Goal: Task Accomplishment & Management: Manage account settings

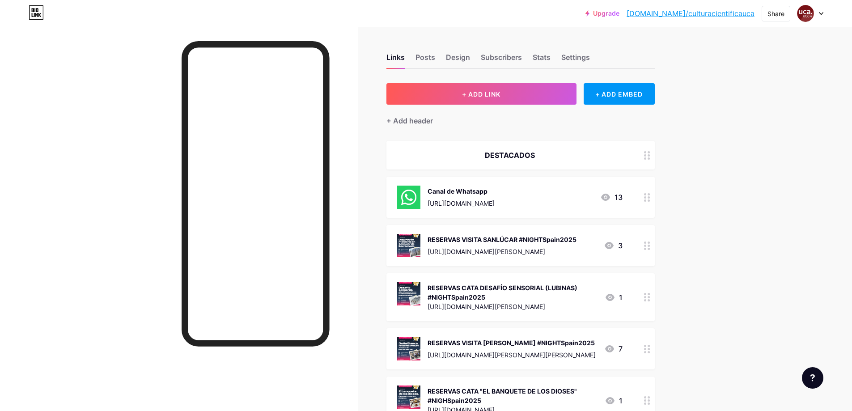
click at [648, 246] on icon at bounding box center [647, 245] width 6 height 8
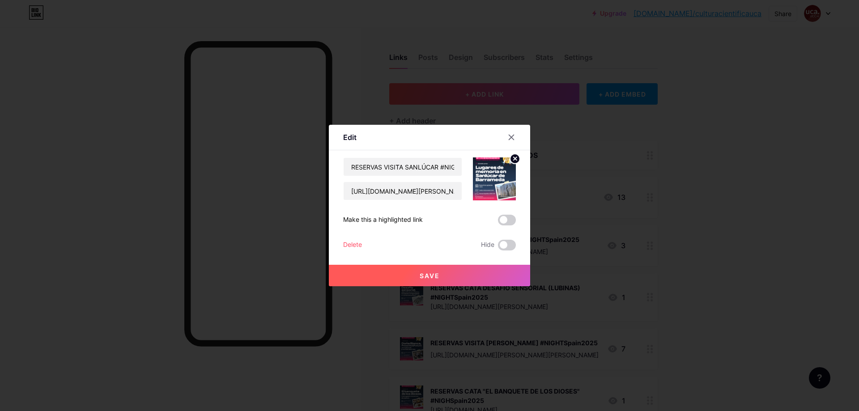
click at [355, 243] on div "Delete" at bounding box center [352, 245] width 19 height 11
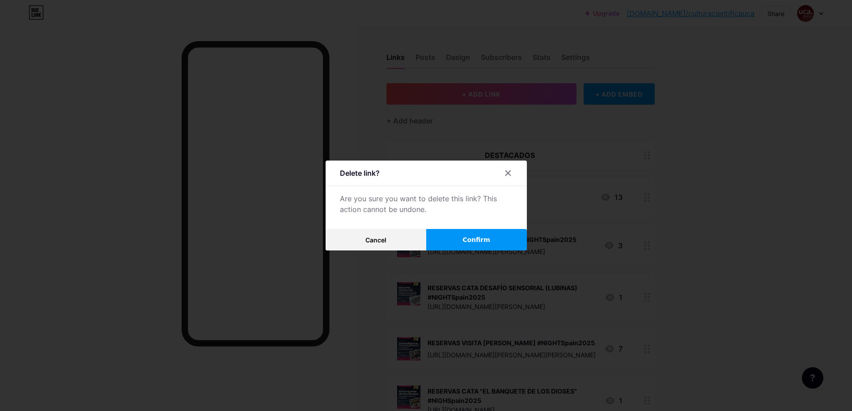
click at [476, 241] on span "Confirm" at bounding box center [476, 239] width 28 height 9
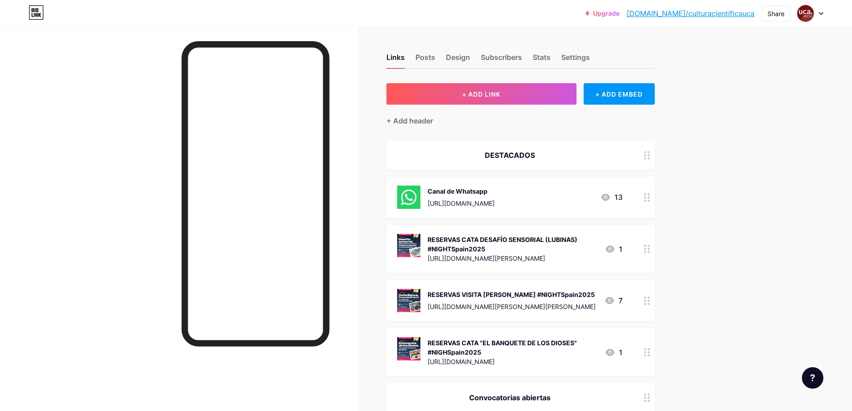
click at [650, 250] on icon at bounding box center [647, 249] width 6 height 8
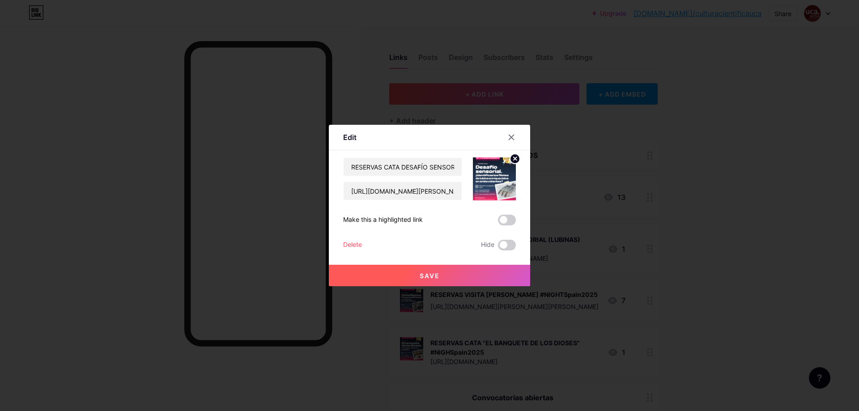
click at [360, 242] on div "Delete" at bounding box center [352, 245] width 19 height 11
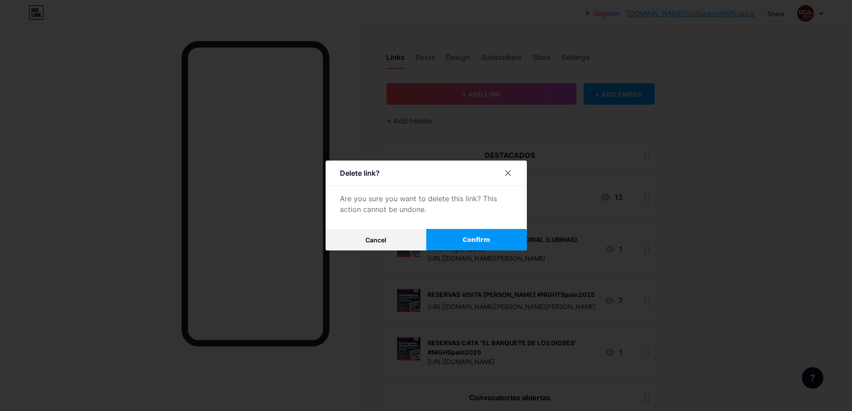
click at [461, 240] on button "Confirm" at bounding box center [476, 239] width 101 height 21
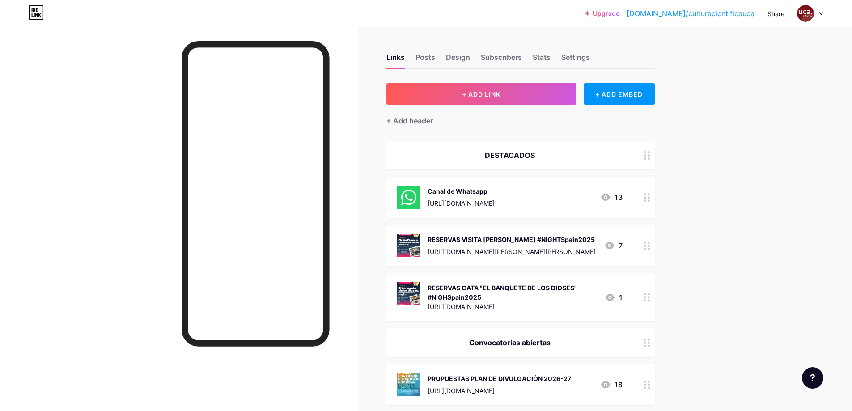
click at [649, 252] on div at bounding box center [646, 245] width 15 height 41
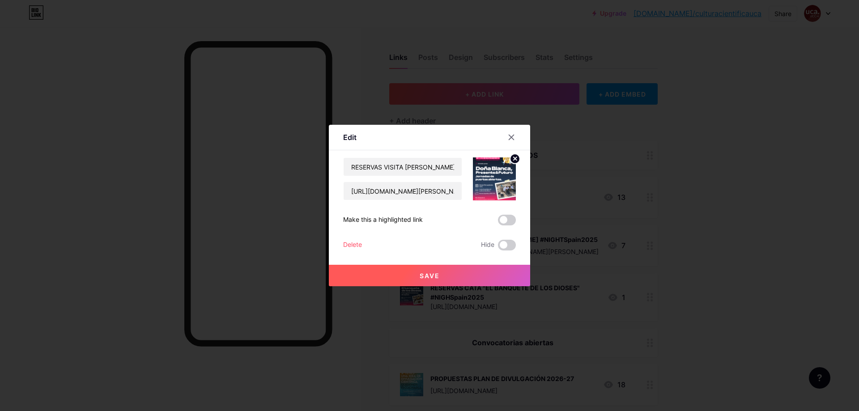
click at [360, 242] on div "Delete" at bounding box center [352, 245] width 19 height 11
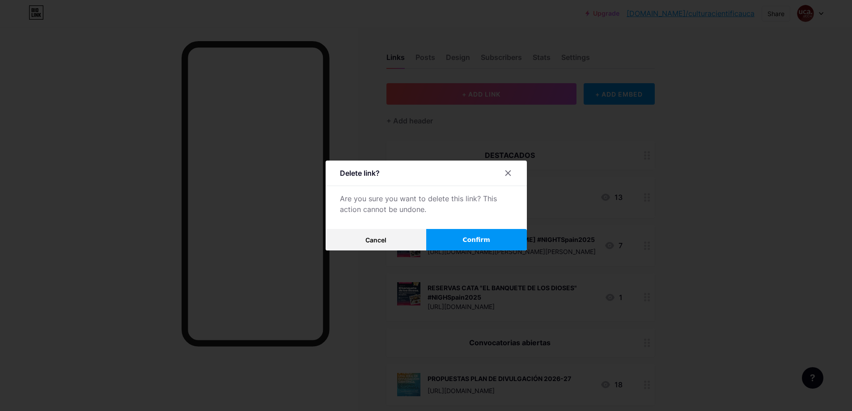
click at [495, 241] on button "Confirm" at bounding box center [476, 239] width 101 height 21
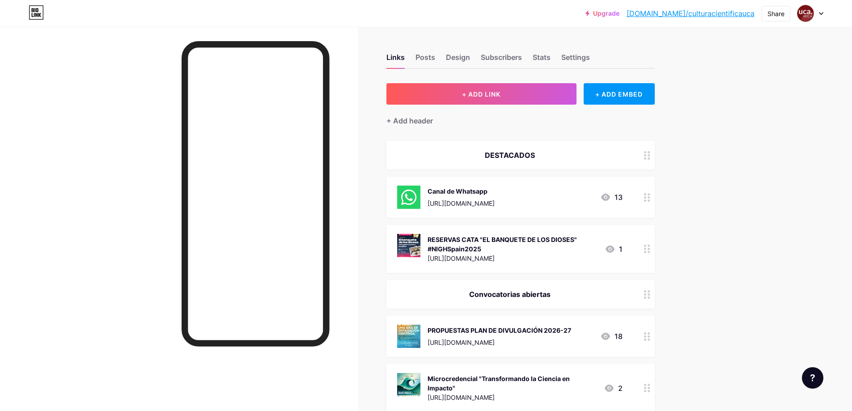
click at [643, 245] on div at bounding box center [646, 249] width 15 height 48
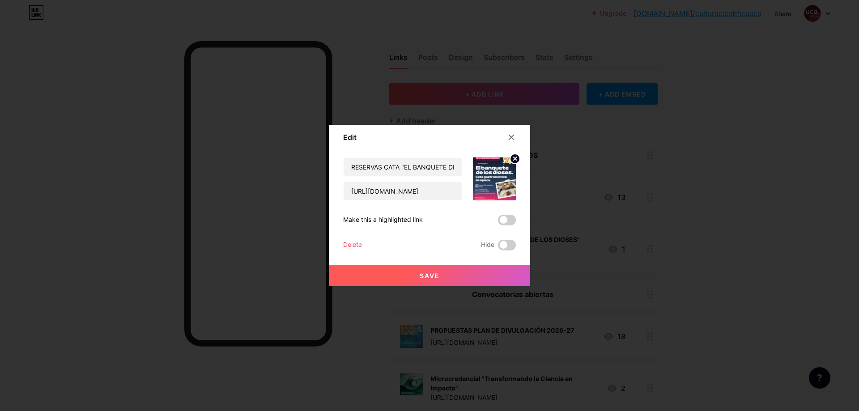
click at [345, 247] on div "Delete" at bounding box center [352, 245] width 19 height 11
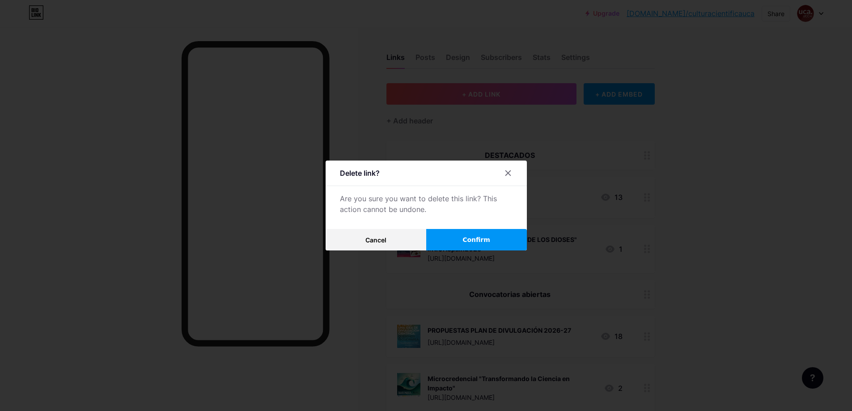
click at [480, 242] on span "Confirm" at bounding box center [476, 239] width 28 height 9
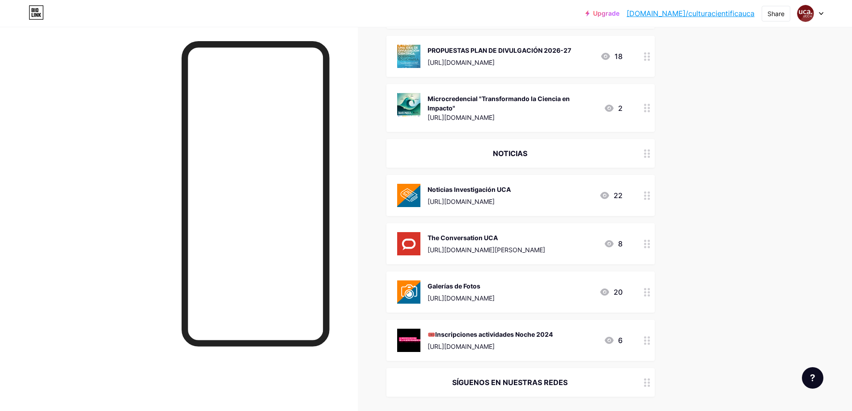
scroll to position [45, 0]
